Goal: Transaction & Acquisition: Purchase product/service

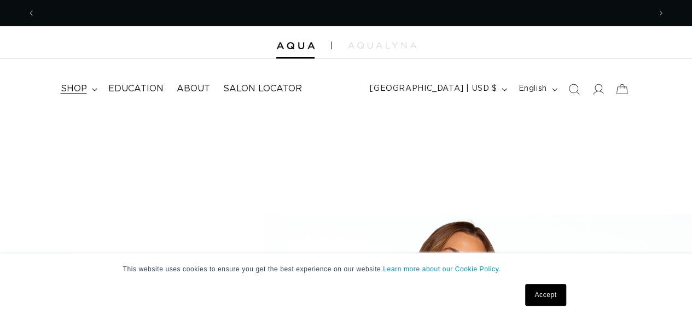
click at [84, 90] on span "shop" at bounding box center [74, 88] width 26 height 11
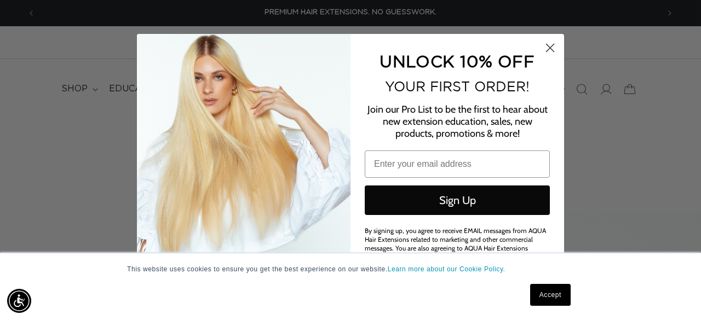
type input "lana.komacek@gmail.com"
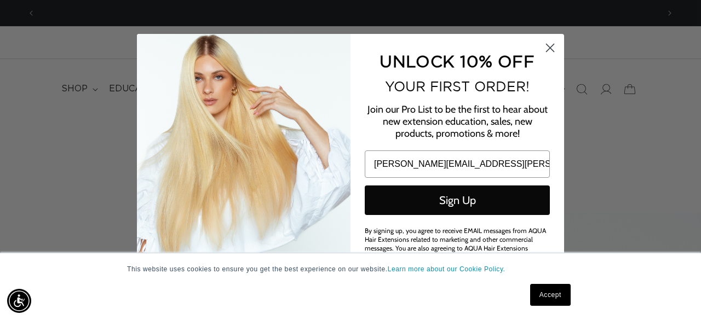
click at [477, 199] on button "Sign Up" at bounding box center [457, 201] width 185 height 30
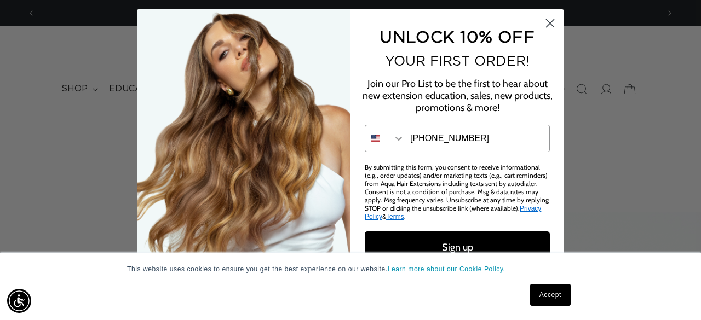
type input "954-918-2436"
click at [467, 244] on button "Sign up" at bounding box center [457, 247] width 185 height 31
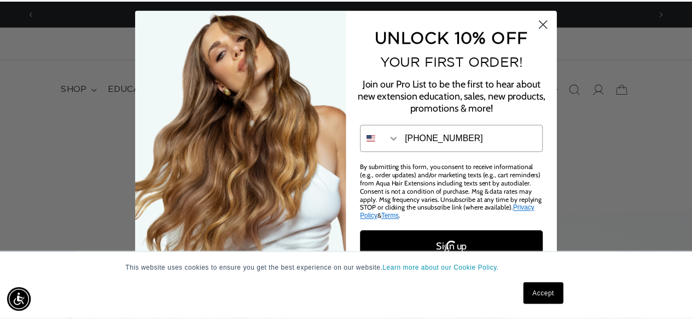
scroll to position [0, 623]
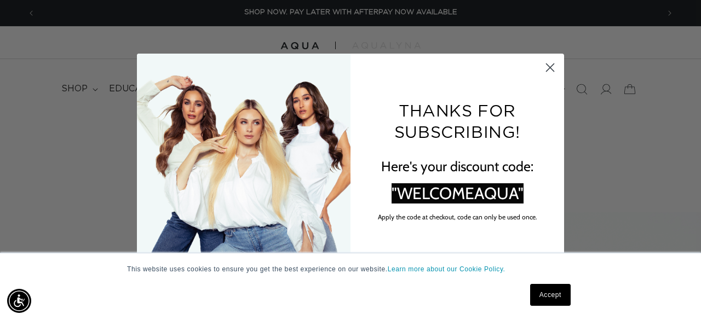
click at [546, 297] on link "Accept" at bounding box center [550, 295] width 41 height 22
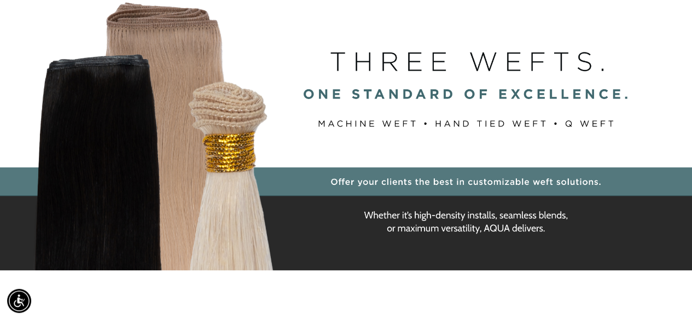
scroll to position [0, 0]
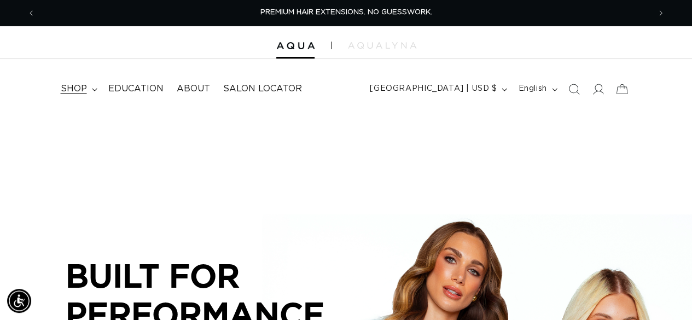
click at [89, 90] on summary "shop" at bounding box center [78, 89] width 48 height 25
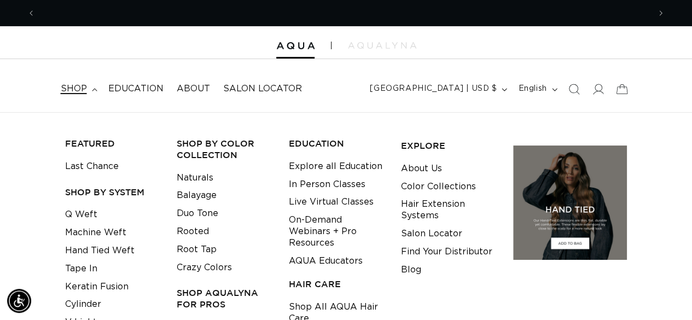
scroll to position [0, 614]
click at [201, 199] on link "Balayage" at bounding box center [197, 196] width 40 height 18
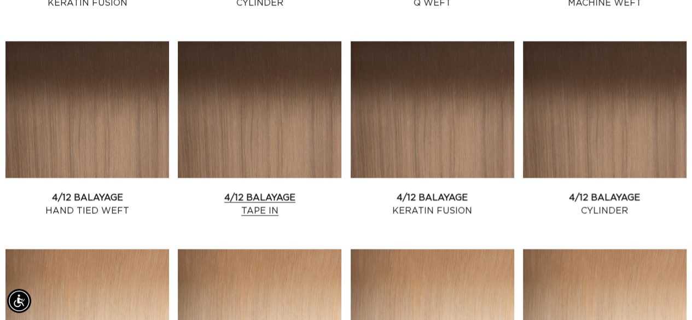
scroll to position [821, 0]
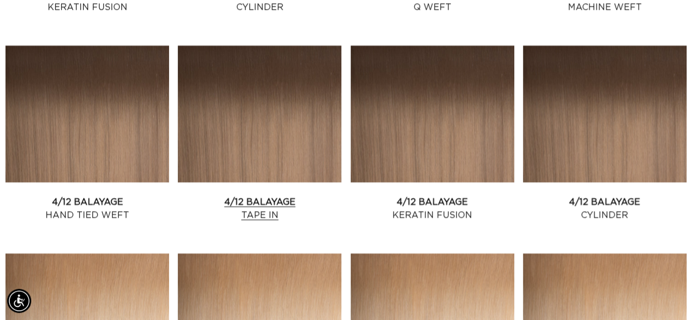
click at [261, 199] on link "4/12 Balayage Tape In" at bounding box center [260, 208] width 164 height 26
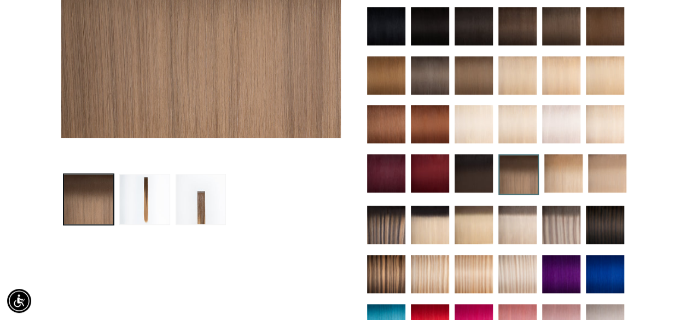
scroll to position [0, 614]
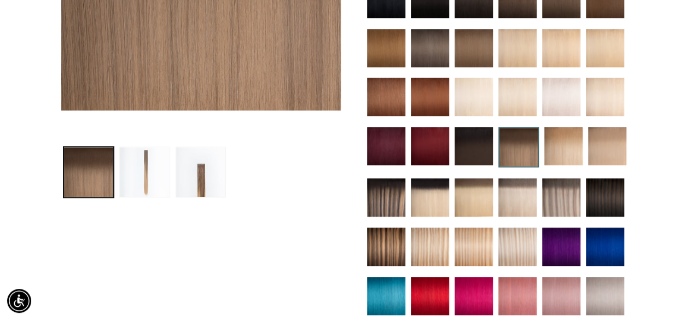
click at [147, 171] on button "Load image 2 in gallery view" at bounding box center [144, 172] width 51 height 51
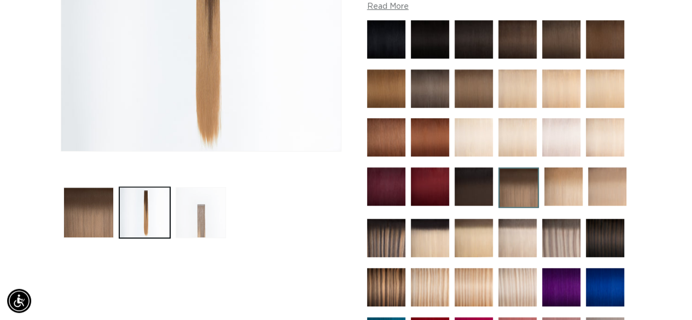
scroll to position [0, 0]
click at [199, 216] on button "Load image 3 in gallery view" at bounding box center [201, 212] width 51 height 51
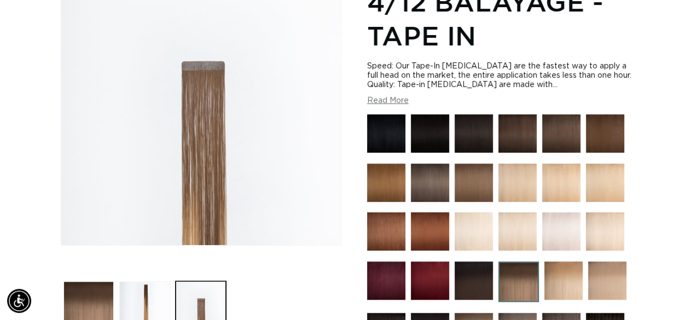
scroll to position [261, 0]
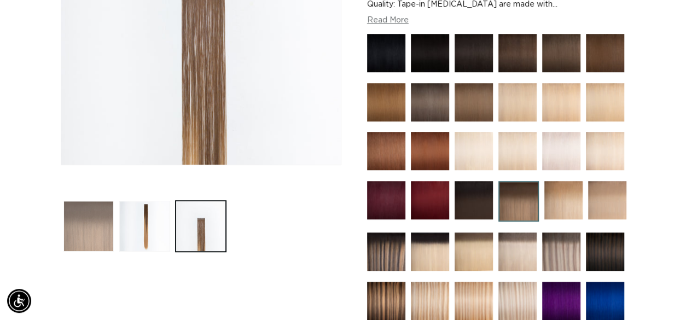
click at [102, 216] on button "Load image 1 in gallery view" at bounding box center [88, 226] width 51 height 51
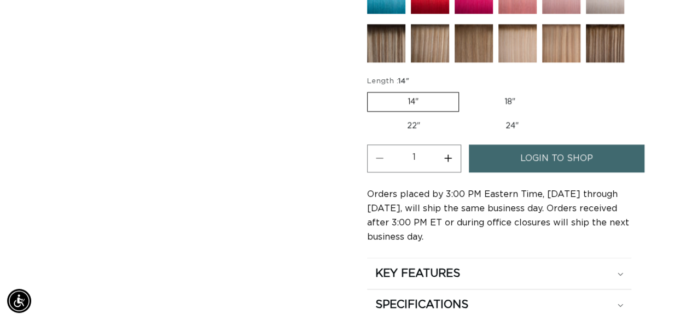
scroll to position [0, 0]
click at [516, 99] on label "18" Variant sold out or unavailable" at bounding box center [510, 102] width 91 height 19
click at [465, 90] on input "18" Variant sold out or unavailable" at bounding box center [465, 90] width 1 height 1
radio input "true"
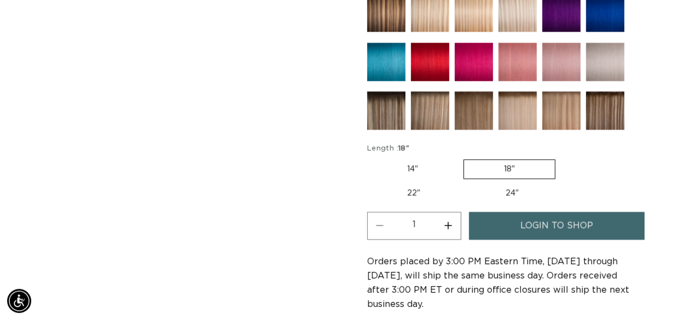
scroll to position [630, 0]
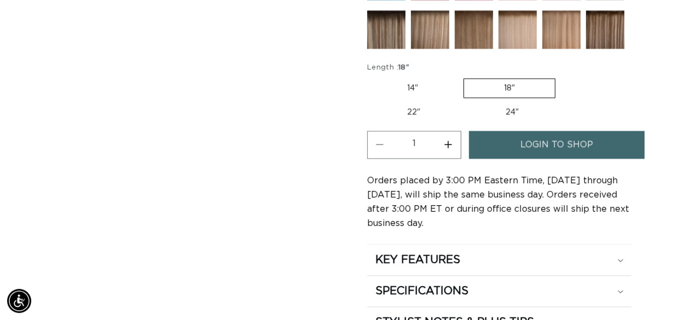
click at [556, 141] on span "login to shop" at bounding box center [557, 145] width 73 height 28
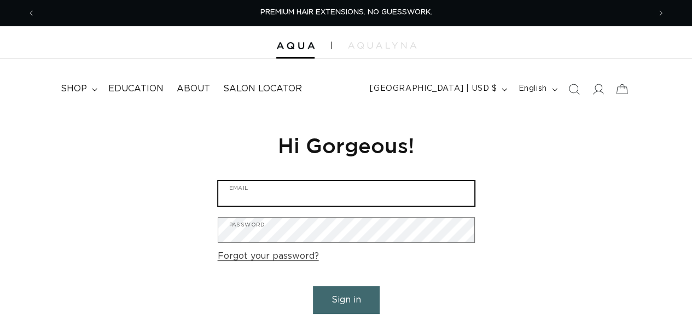
type input "lana.komacek@gmail.com"
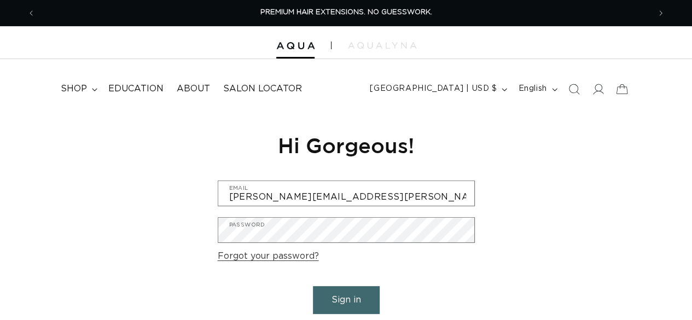
click at [321, 180] on div "Reset your password We will send you an email to reset your password Email Subm…" at bounding box center [347, 235] width 274 height 246
click at [349, 296] on button "Sign in" at bounding box center [346, 300] width 67 height 28
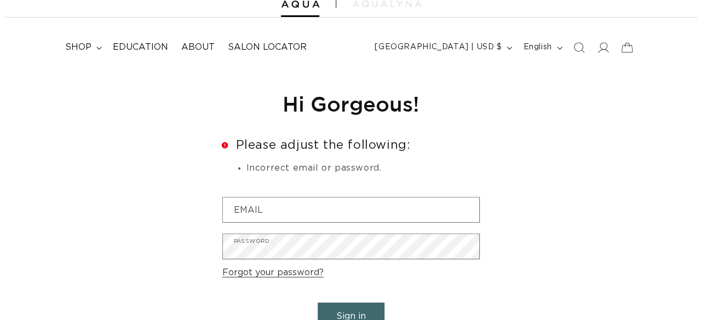
scroll to position [123, 0]
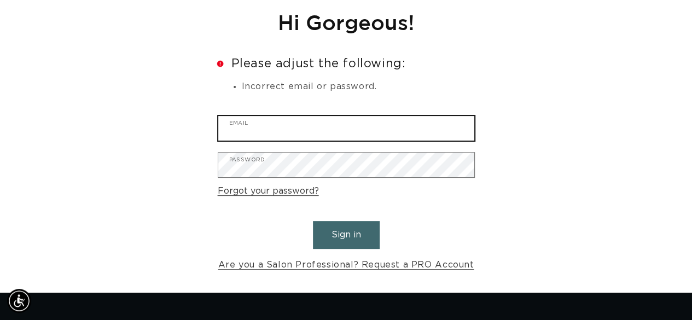
type input "[PERSON_NAME][EMAIL_ADDRESS][PERSON_NAME][DOMAIN_NAME]"
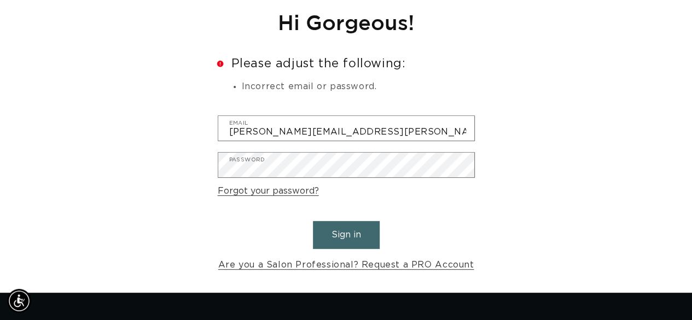
scroll to position [0, 1229]
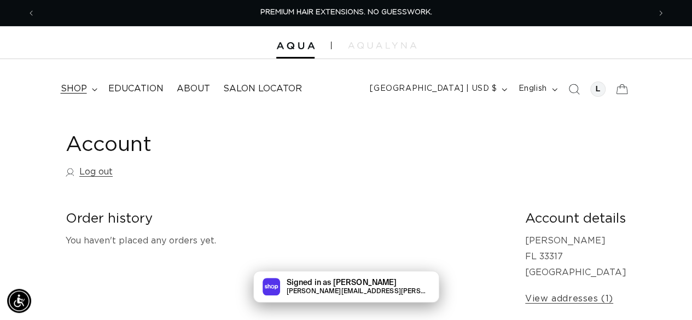
scroll to position [0, 614]
click at [77, 89] on span "shop" at bounding box center [74, 88] width 26 height 11
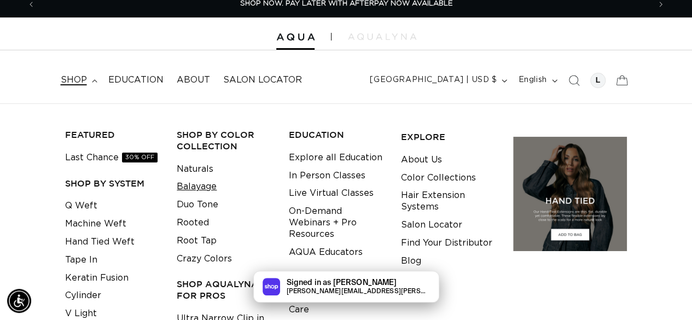
scroll to position [14, 0]
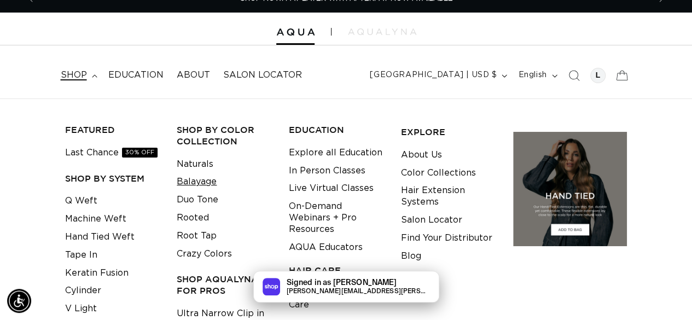
click at [211, 184] on link "Balayage" at bounding box center [197, 182] width 40 height 18
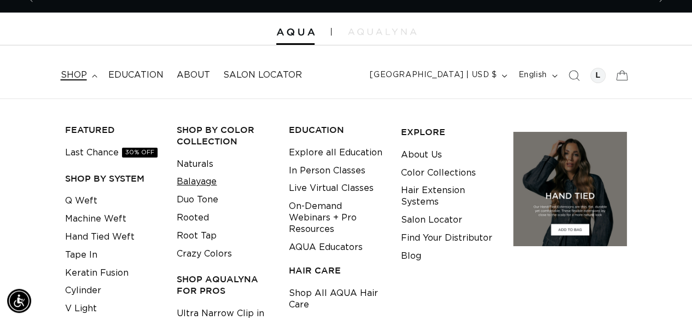
scroll to position [0, 1229]
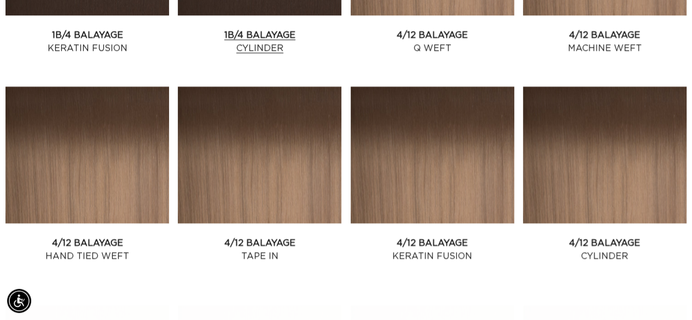
scroll to position [0, 614]
click at [273, 236] on link "4/12 Balayage Tape In" at bounding box center [260, 249] width 164 height 26
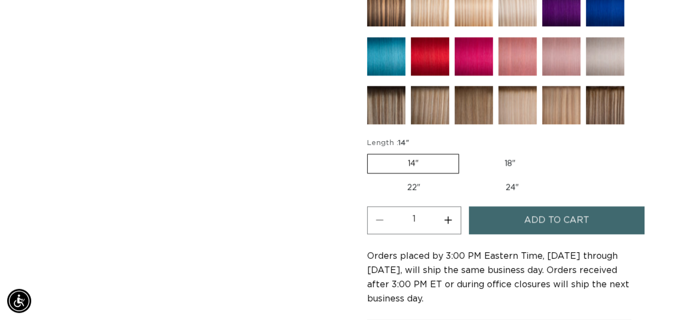
scroll to position [0, 614]
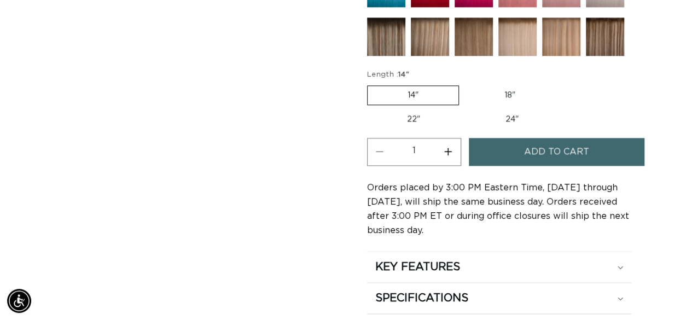
click at [518, 91] on label "18" Variant sold out or unavailable" at bounding box center [510, 95] width 91 height 19
click at [465, 84] on input "18" Variant sold out or unavailable" at bounding box center [465, 83] width 1 height 1
radio input "true"
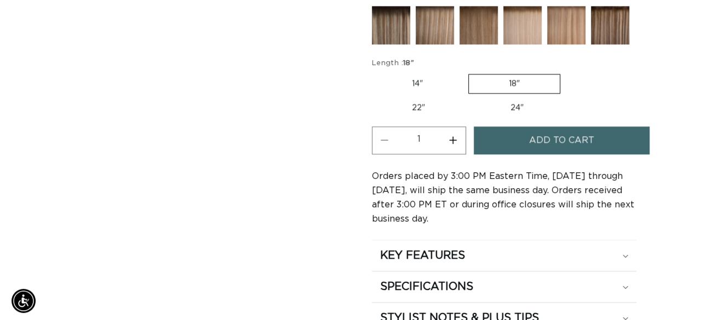
scroll to position [684, 0]
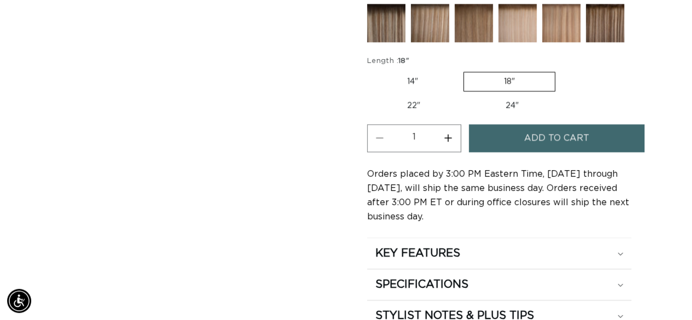
click at [577, 139] on span "Add to cart" at bounding box center [556, 138] width 65 height 28
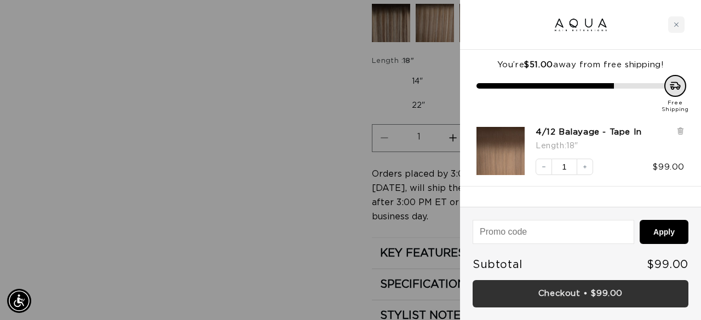
scroll to position [0, 0]
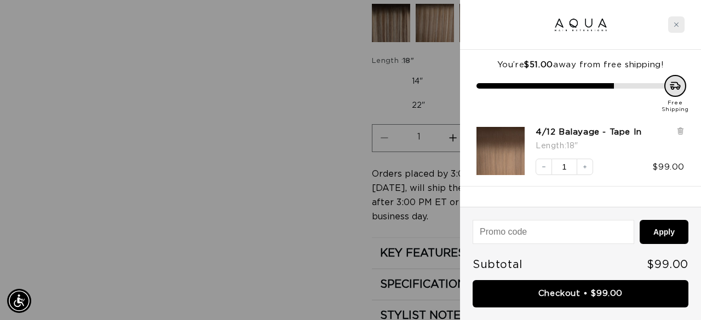
click at [677, 24] on icon "Close cart" at bounding box center [675, 24] width 5 height 5
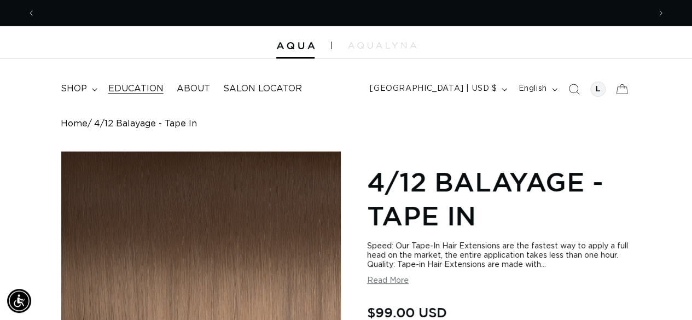
scroll to position [0, 1229]
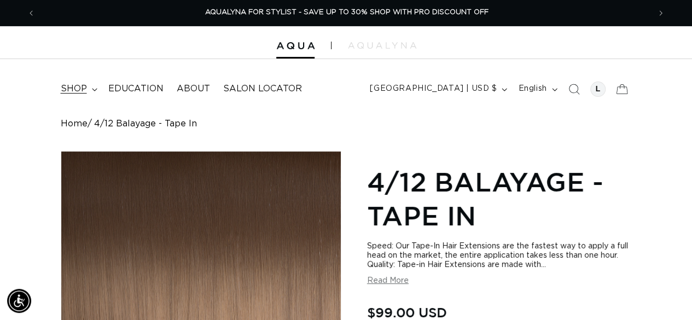
click at [90, 89] on summary "shop" at bounding box center [78, 89] width 48 height 25
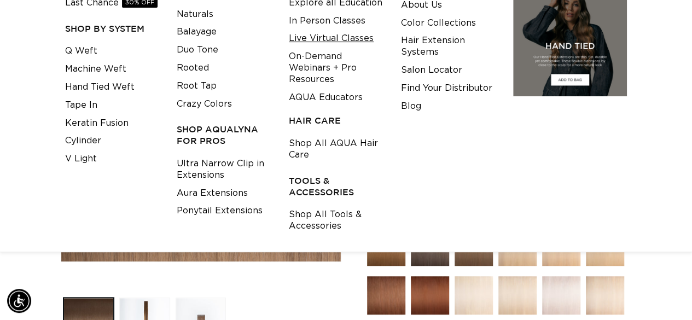
scroll to position [164, 0]
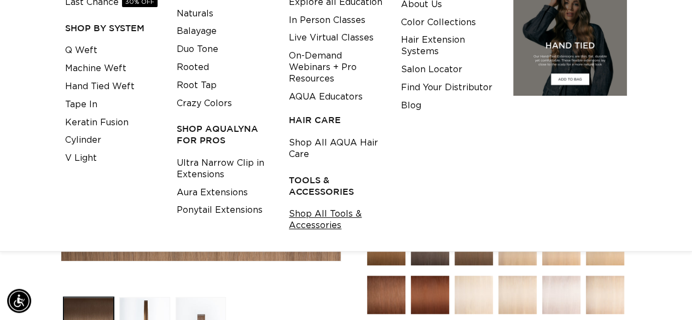
click at [333, 212] on link "Shop All Tools & Accessories" at bounding box center [336, 220] width 95 height 30
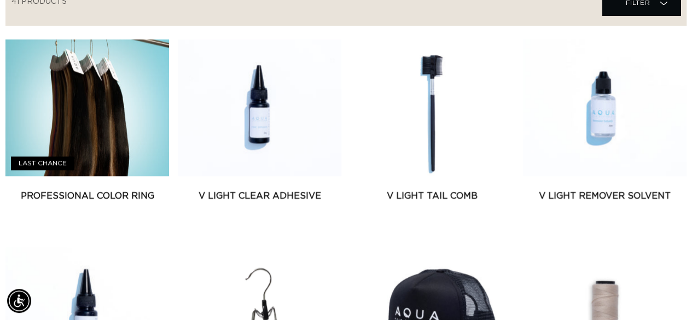
scroll to position [0, 1229]
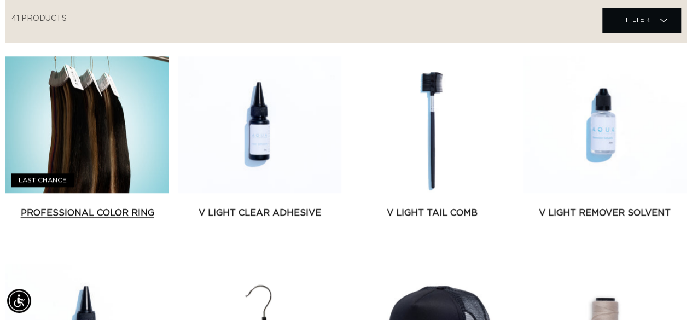
click at [67, 206] on link "Professional Color Ring" at bounding box center [87, 212] width 164 height 13
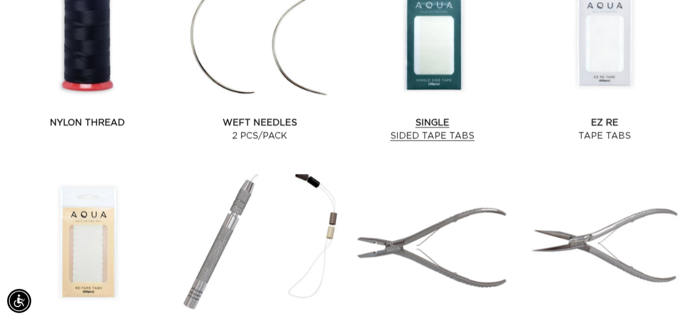
click at [441, 116] on link "Single Sided Tape Tabs" at bounding box center [433, 129] width 164 height 26
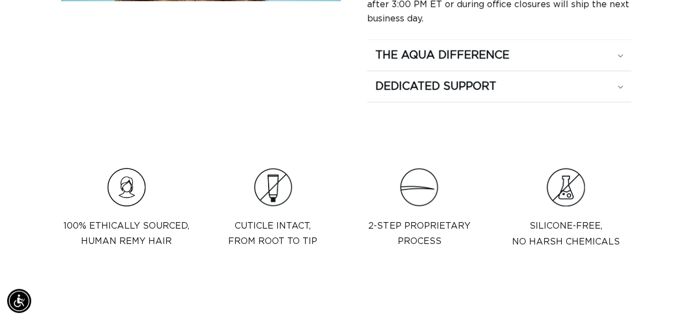
scroll to position [0, 614]
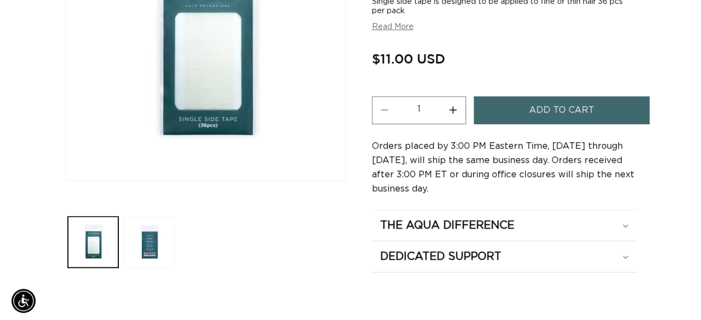
scroll to position [246, 0]
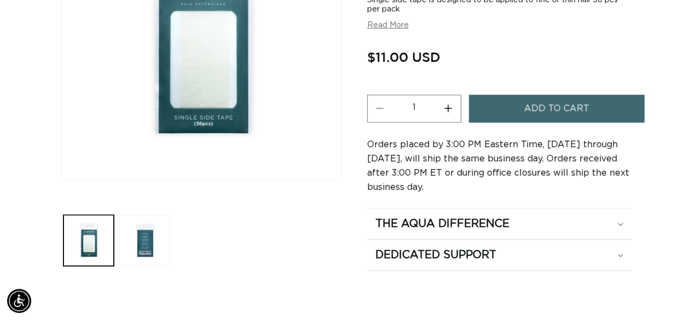
click at [539, 105] on span "Add to cart" at bounding box center [556, 109] width 65 height 28
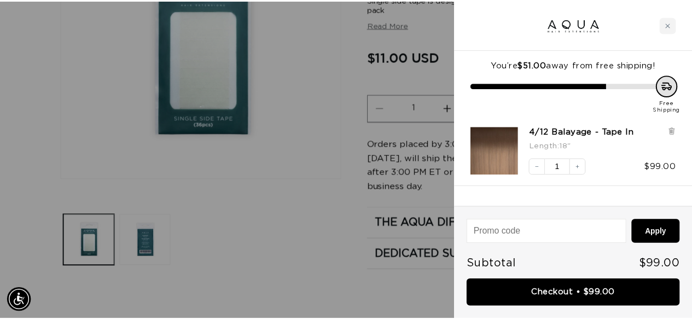
scroll to position [0, 1246]
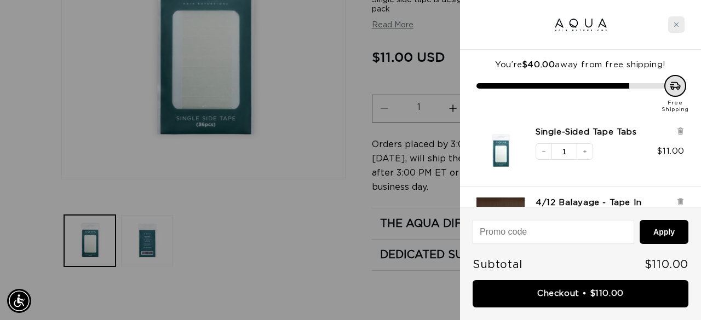
click at [677, 26] on icon "Close cart" at bounding box center [675, 24] width 5 height 5
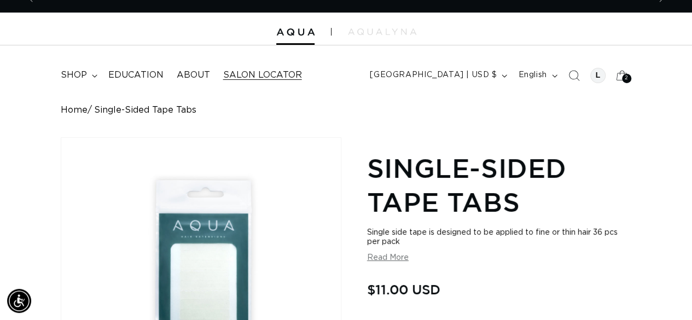
scroll to position [0, 0]
